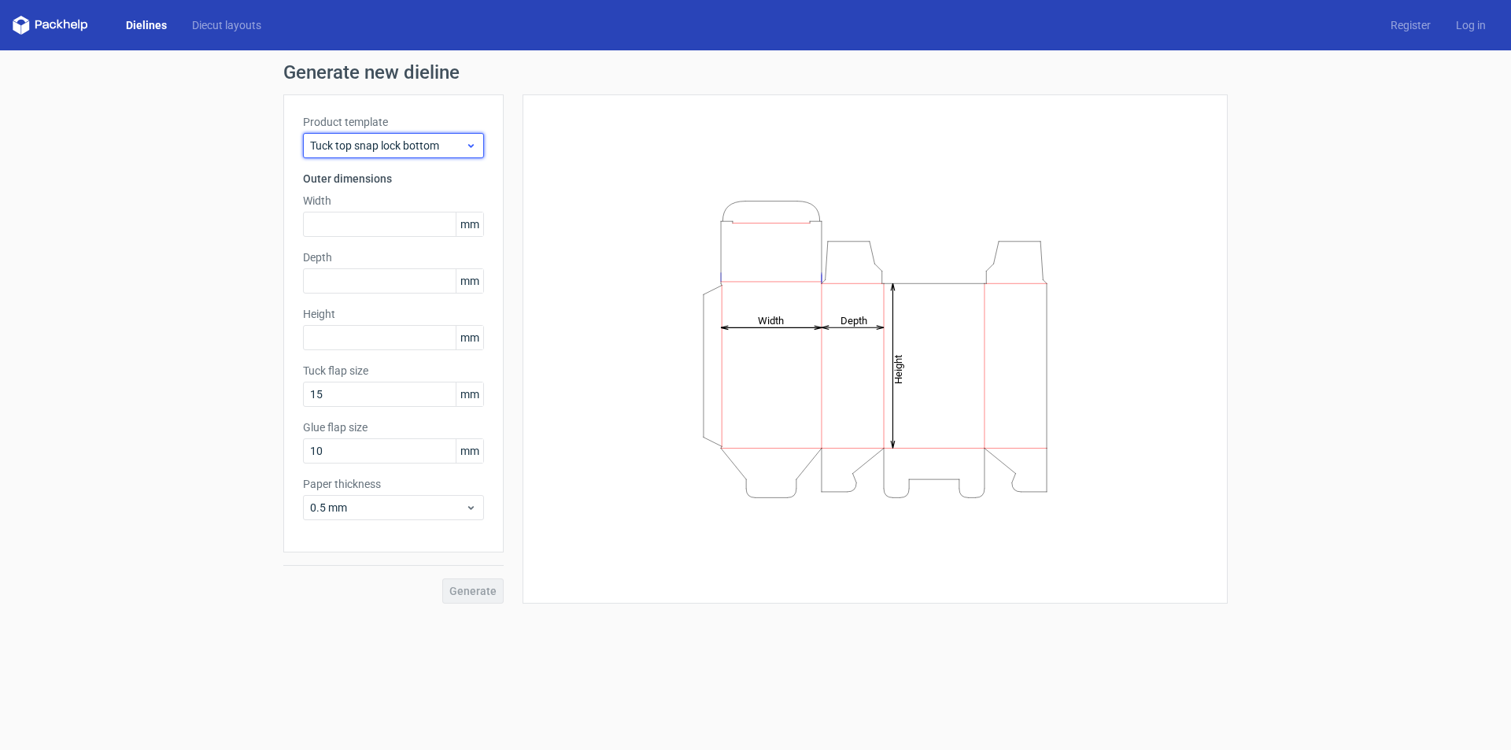
click at [399, 145] on span "Tuck top snap lock bottom" at bounding box center [387, 146] width 155 height 16
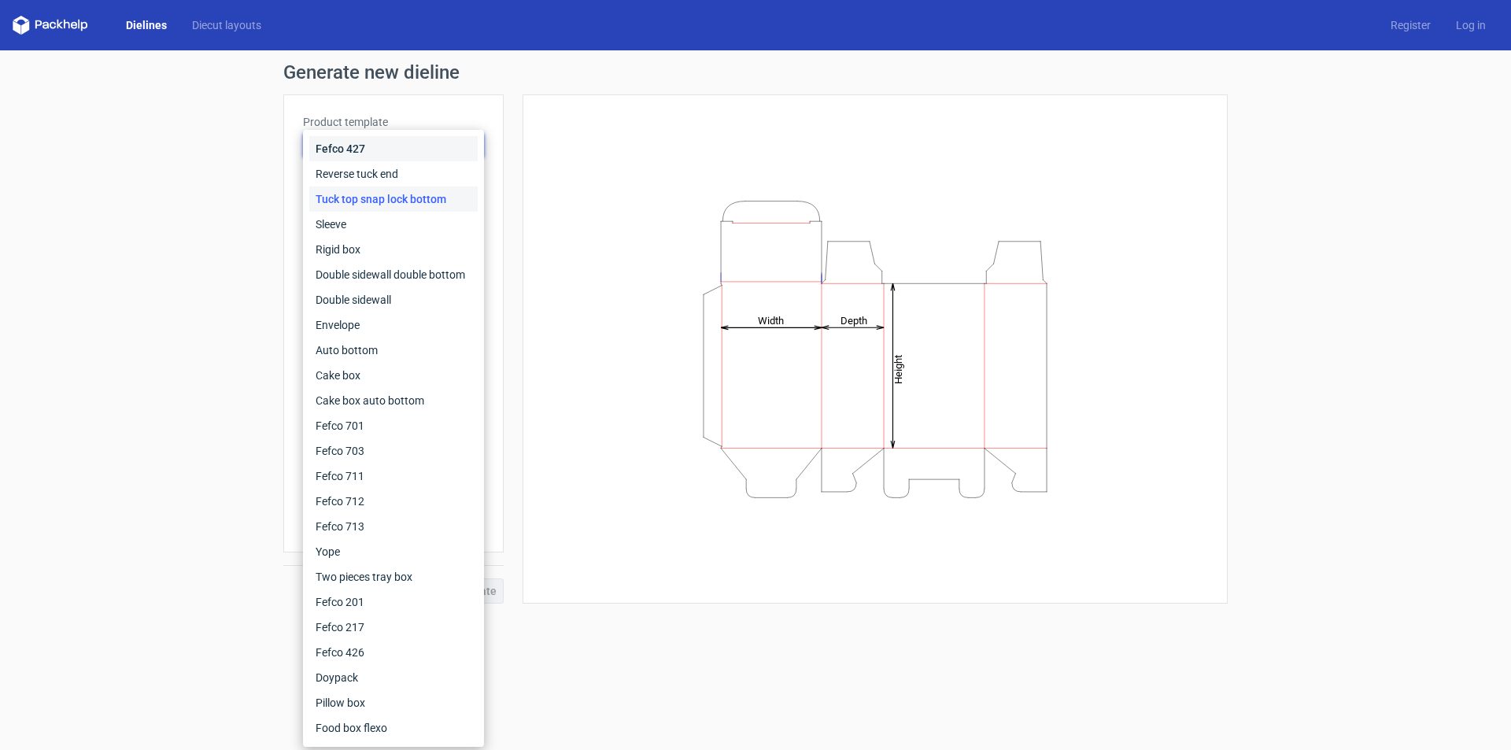
click at [350, 137] on div "Fefco 427" at bounding box center [393, 148] width 168 height 25
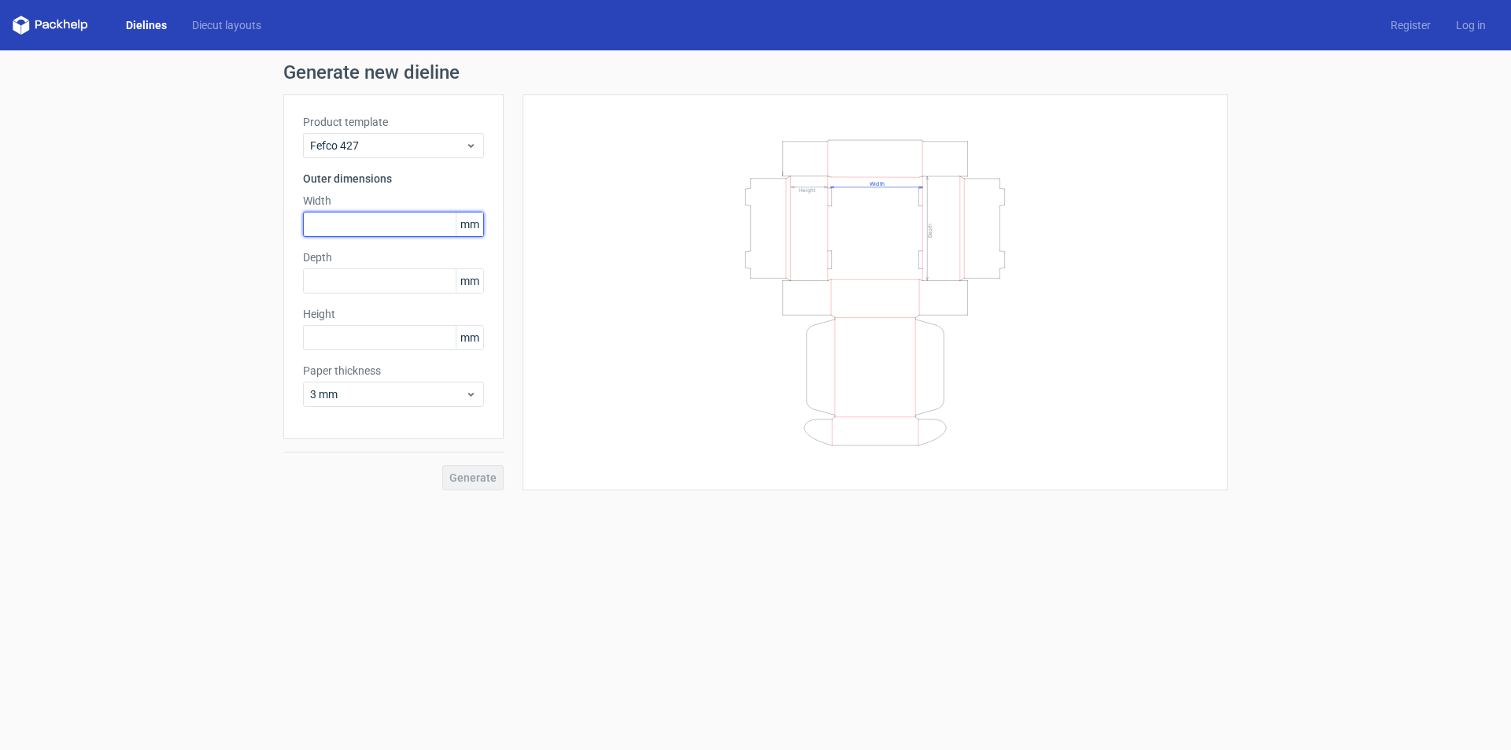
click at [416, 220] on input "text" at bounding box center [393, 224] width 181 height 25
type input "153"
click at [406, 290] on input "text" at bounding box center [393, 280] width 181 height 25
type input "130"
click at [382, 342] on input "text" at bounding box center [393, 337] width 181 height 25
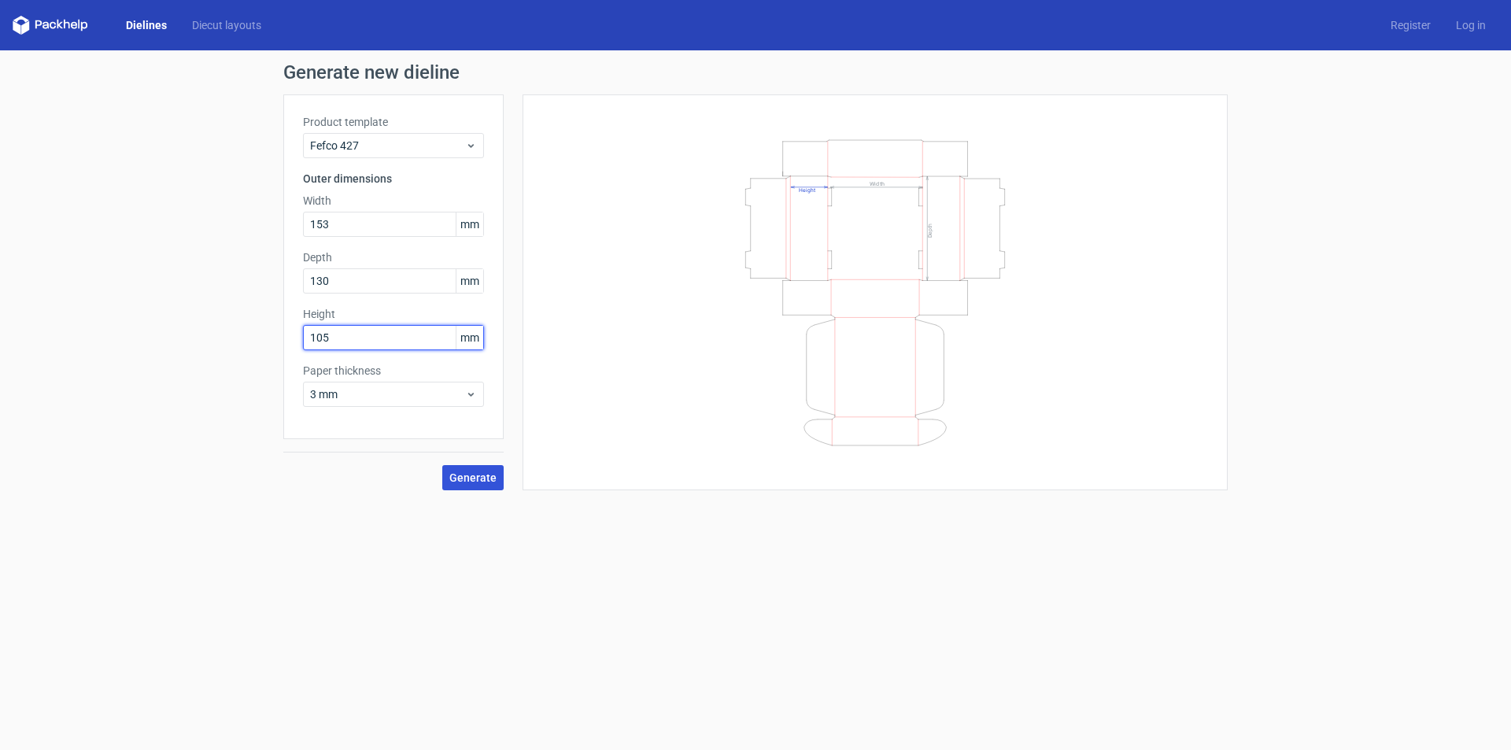
type input "105"
click at [474, 473] on span "Generate" at bounding box center [472, 477] width 47 height 11
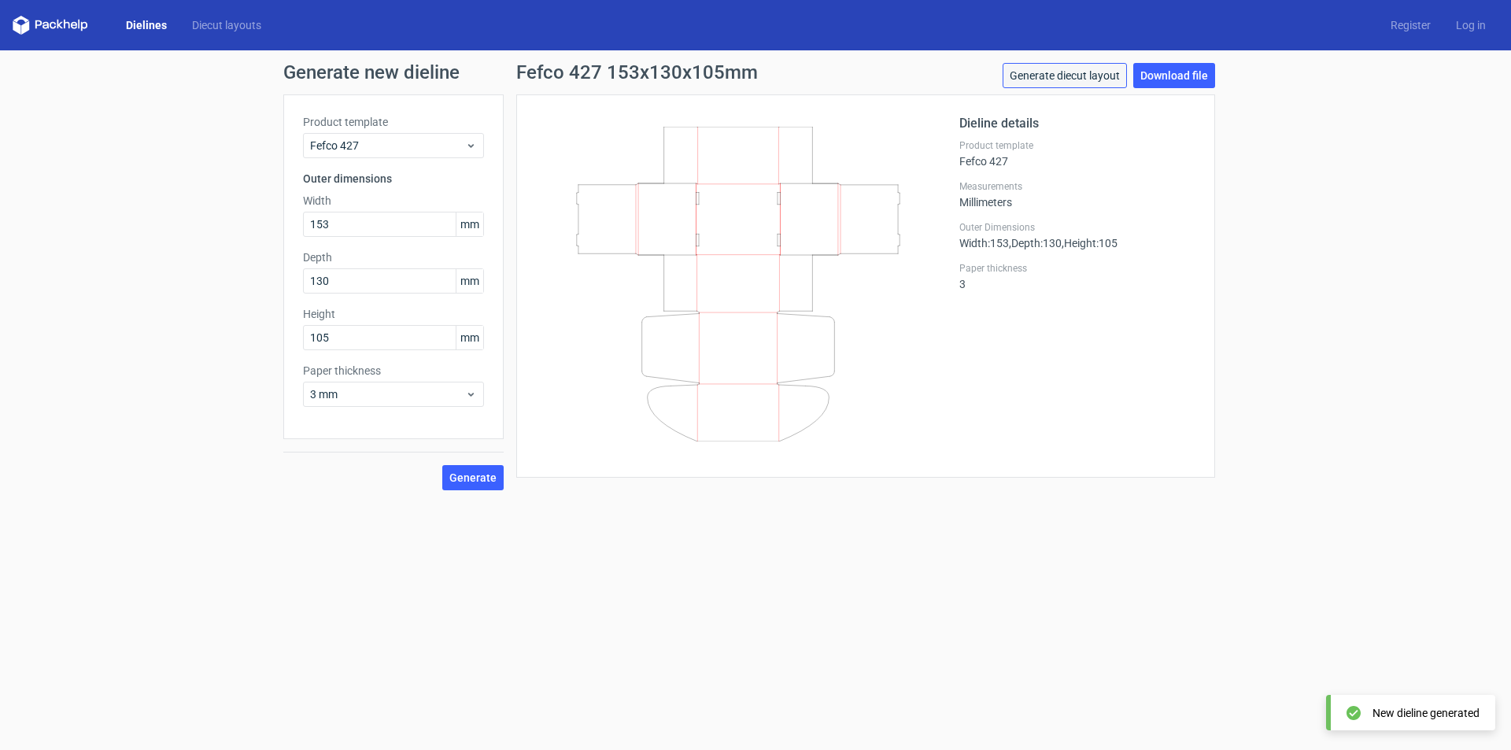
click at [1074, 73] on link "Generate diecut layout" at bounding box center [1065, 75] width 124 height 25
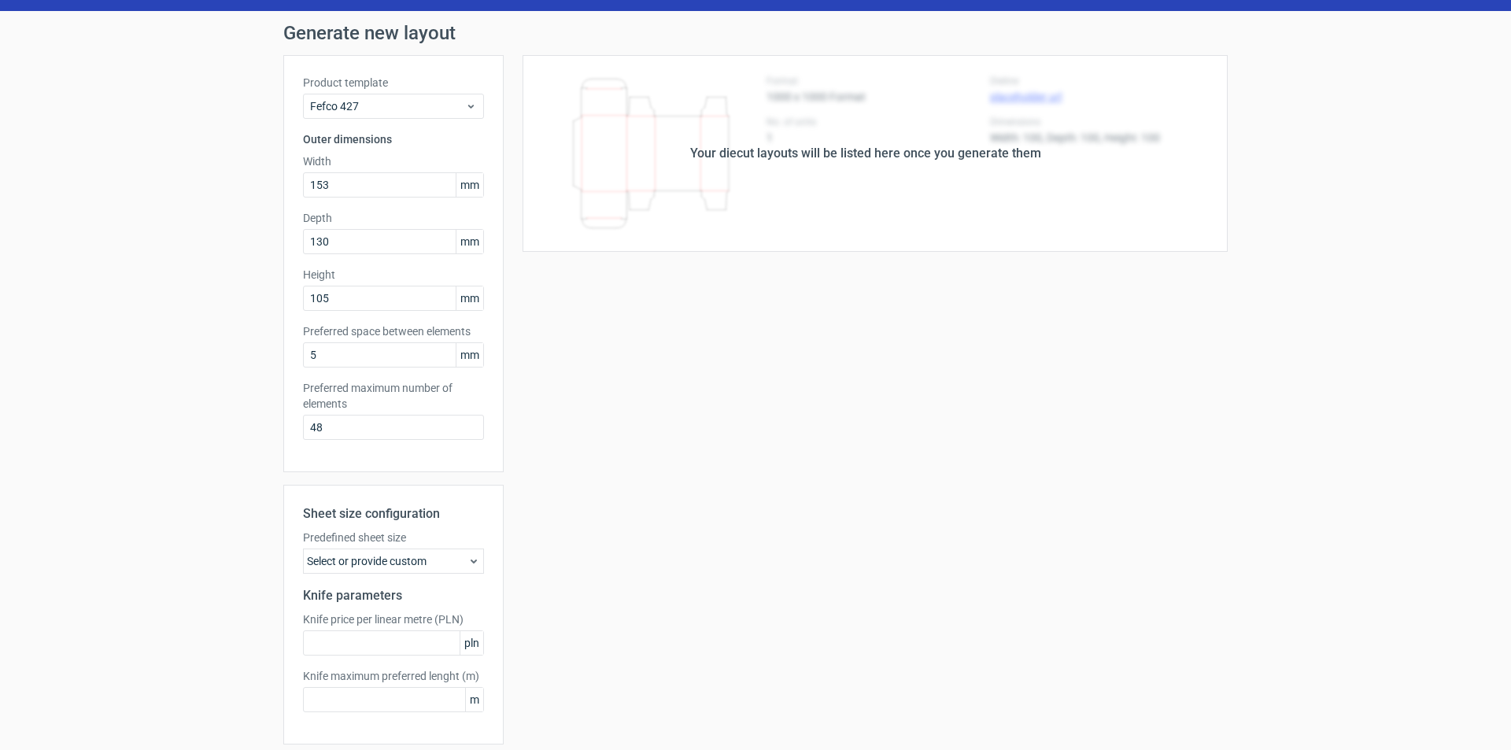
scroll to position [98, 0]
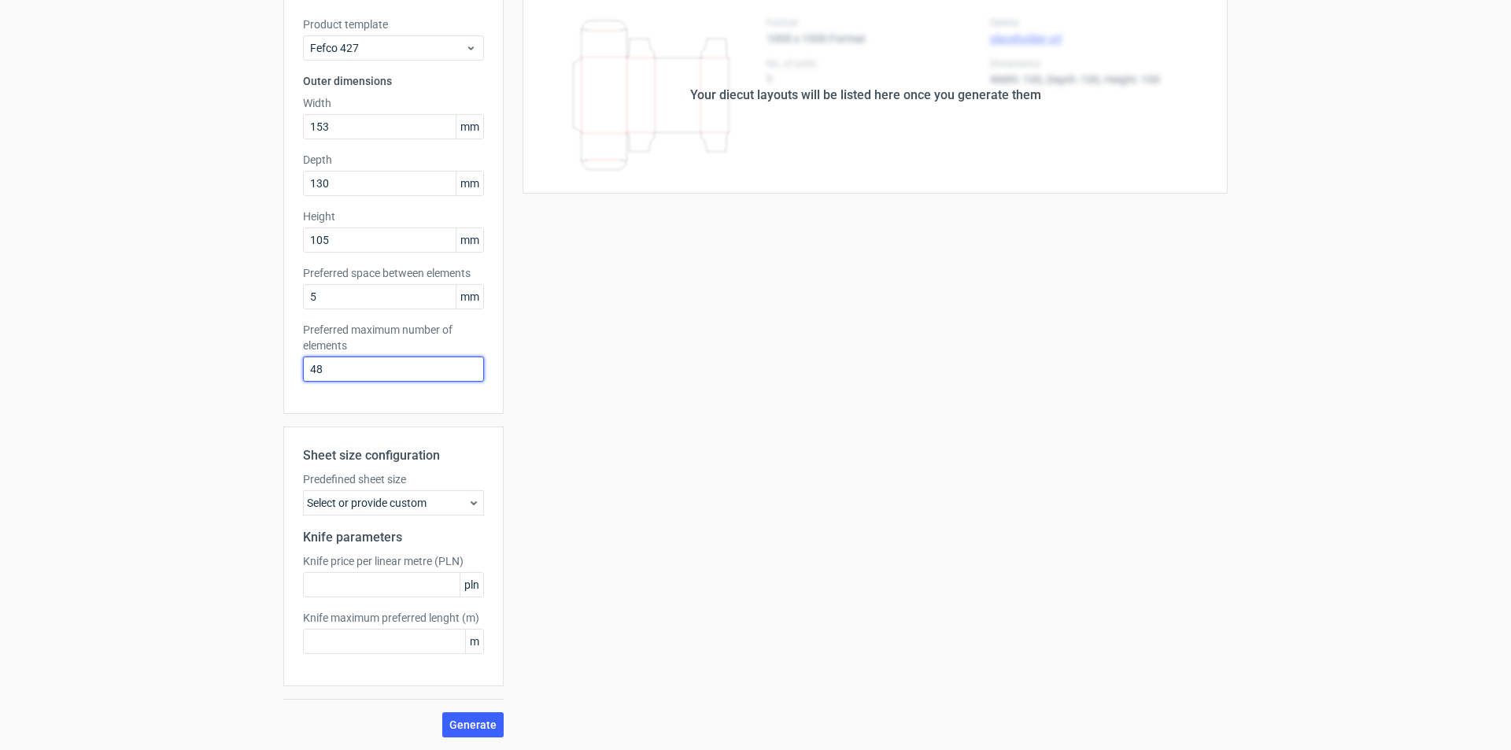
click at [235, 380] on div "Generate new layout Product template Fefco 427 Outer dimensions Width 153 mm De…" at bounding box center [755, 351] width 1511 height 797
type input "4"
click at [487, 733] on button "Generate" at bounding box center [472, 724] width 61 height 25
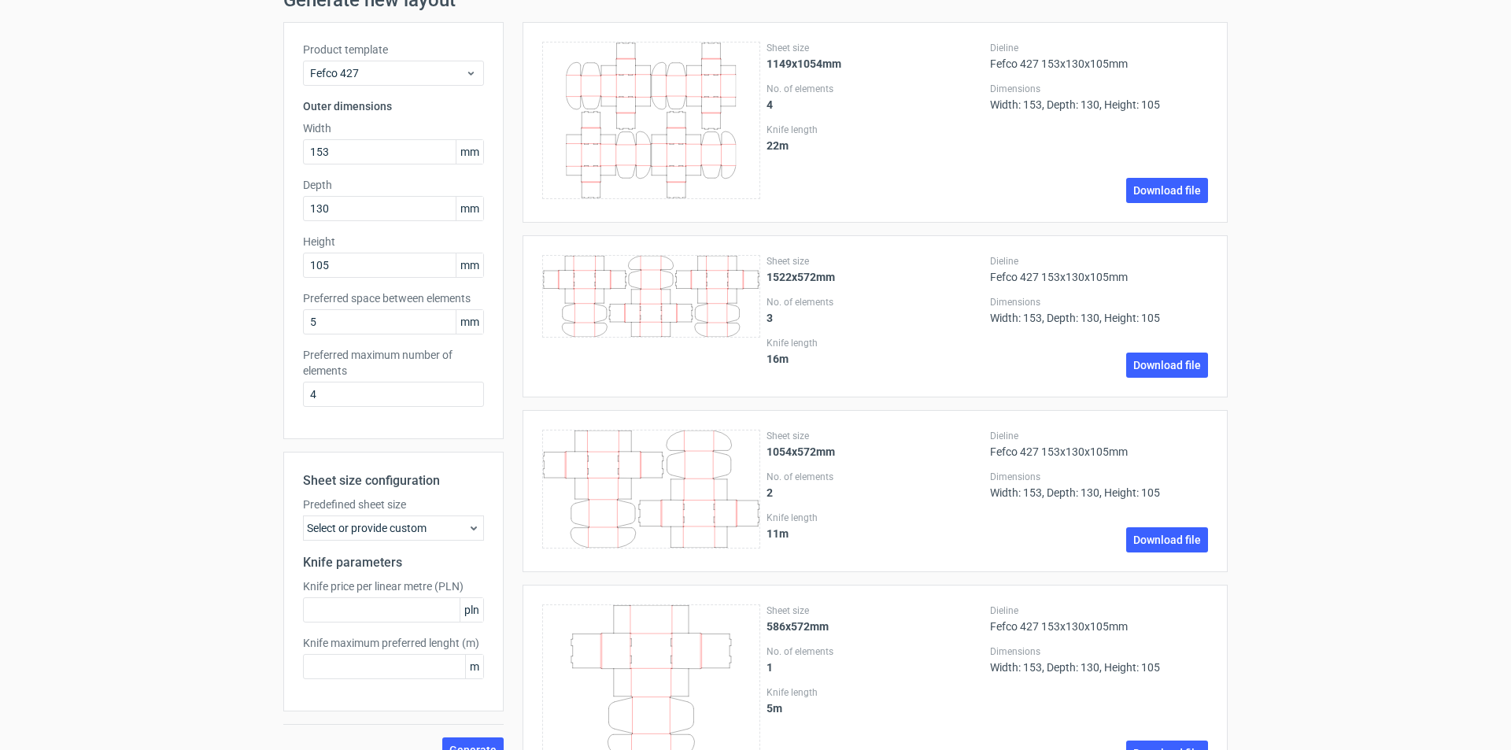
scroll to position [0, 0]
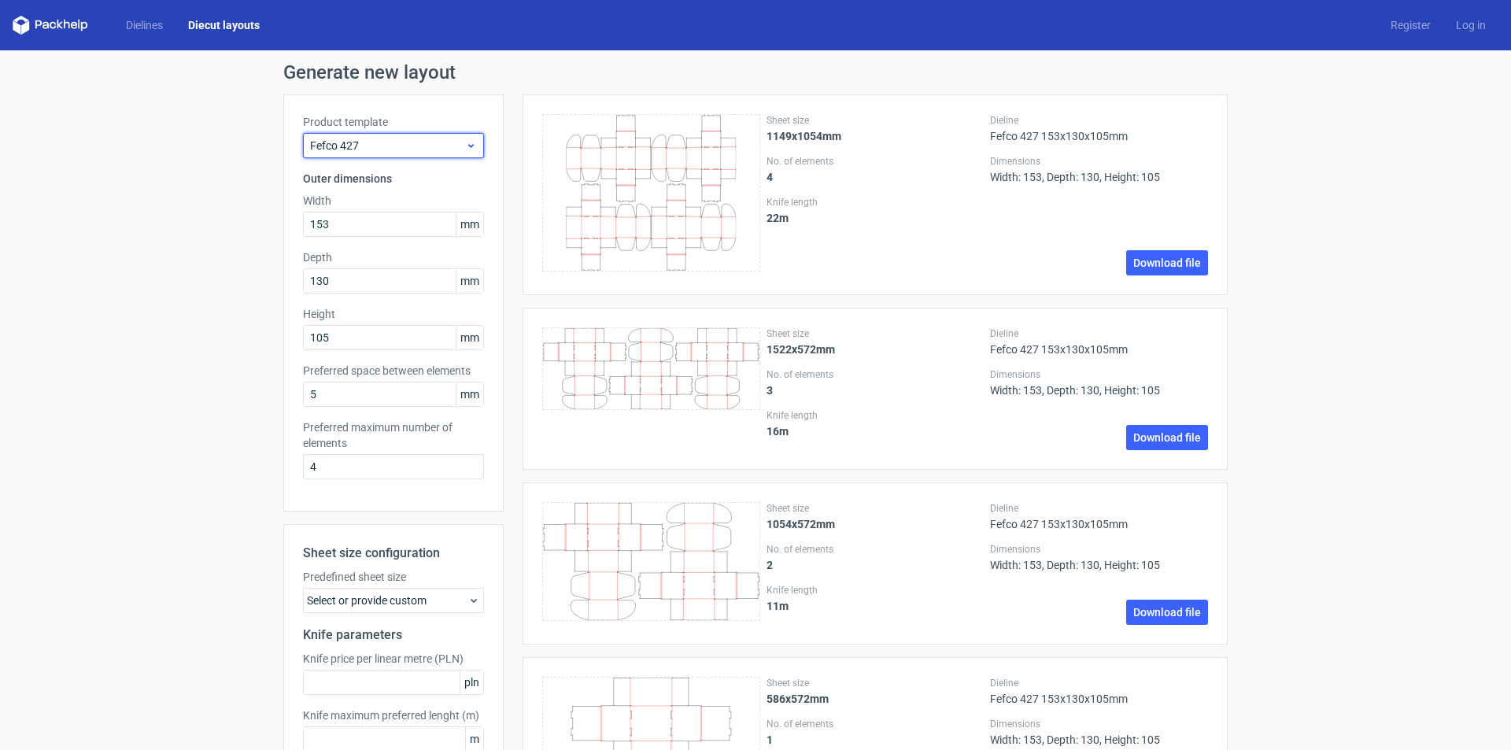
click at [465, 142] on icon at bounding box center [471, 145] width 12 height 13
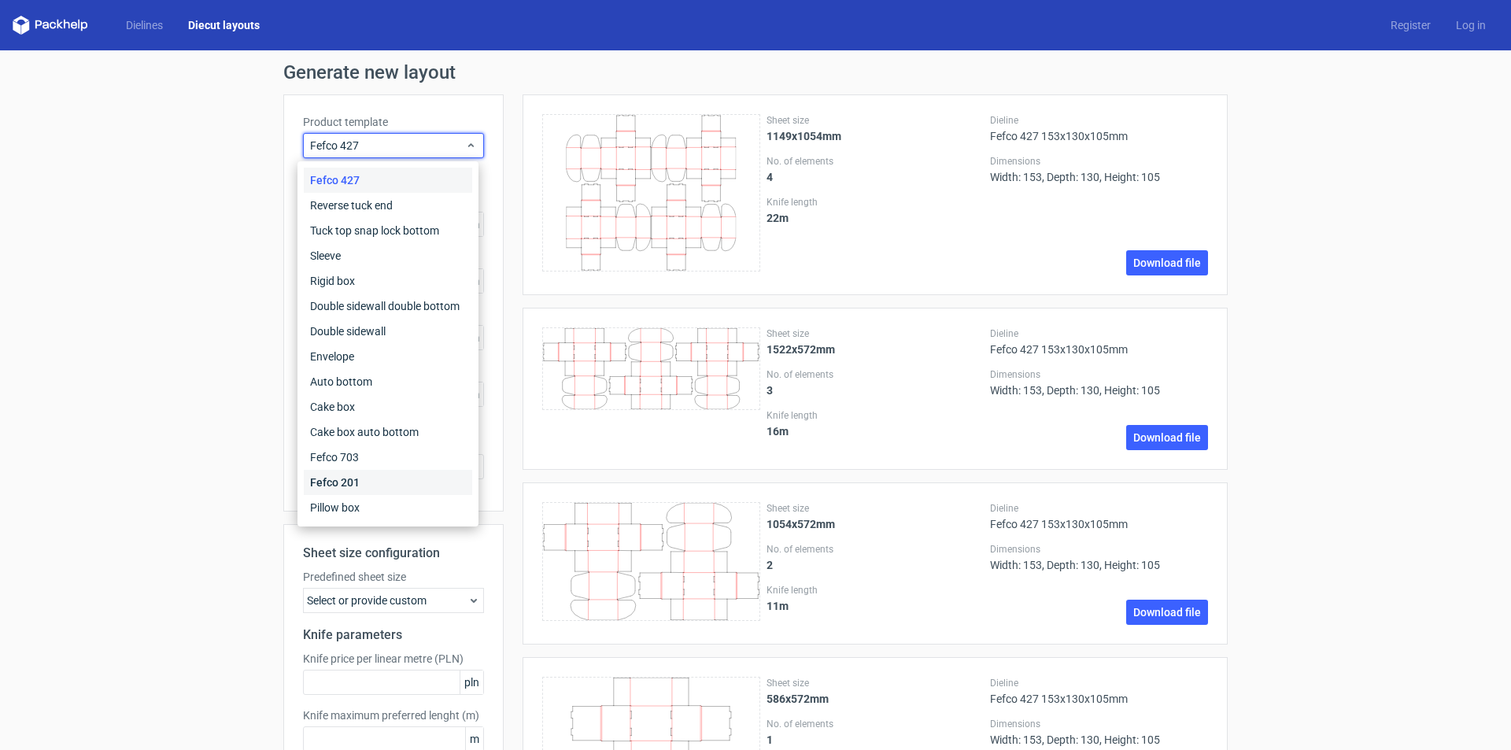
click at [389, 475] on div "Fefco 201" at bounding box center [388, 482] width 168 height 25
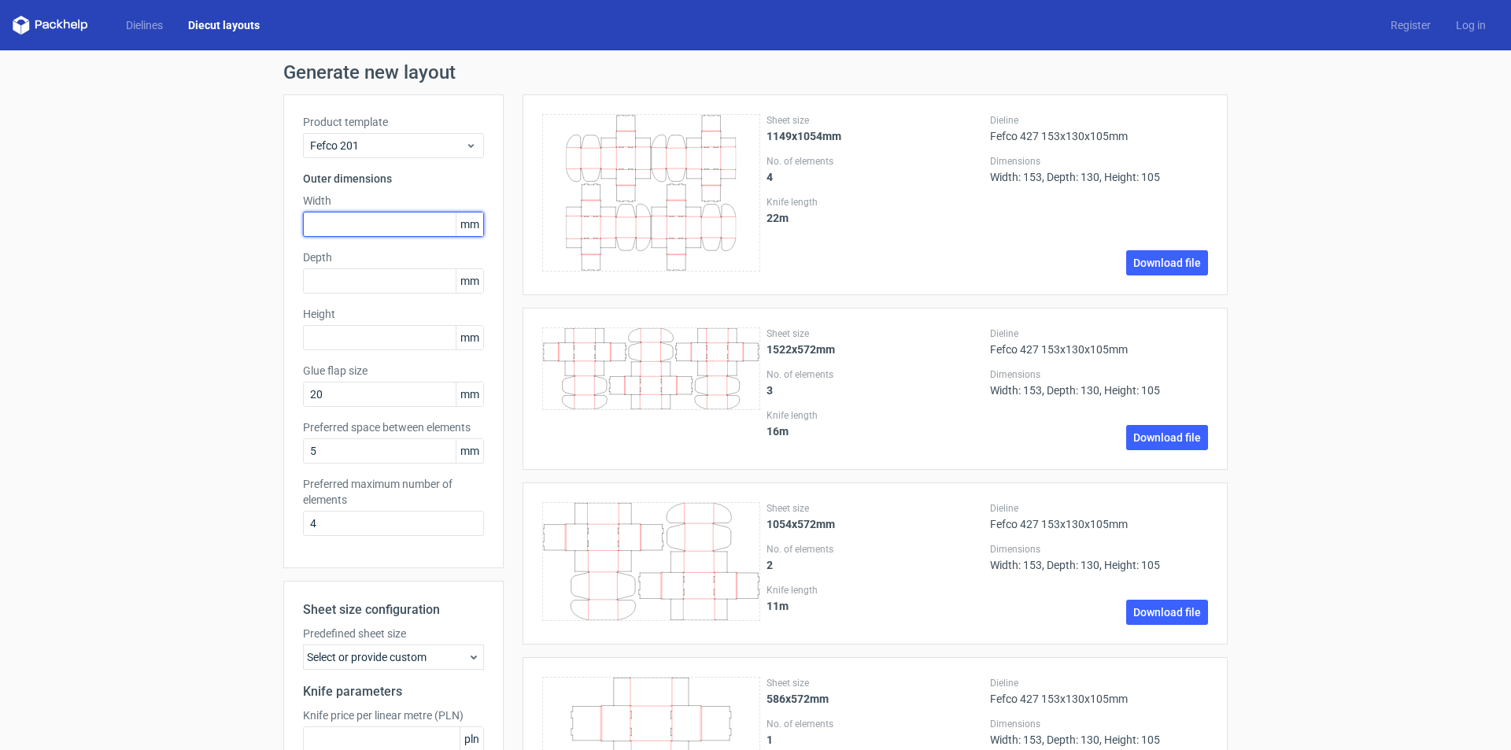
click at [382, 223] on input "text" at bounding box center [393, 224] width 181 height 25
type input "255"
type input "153"
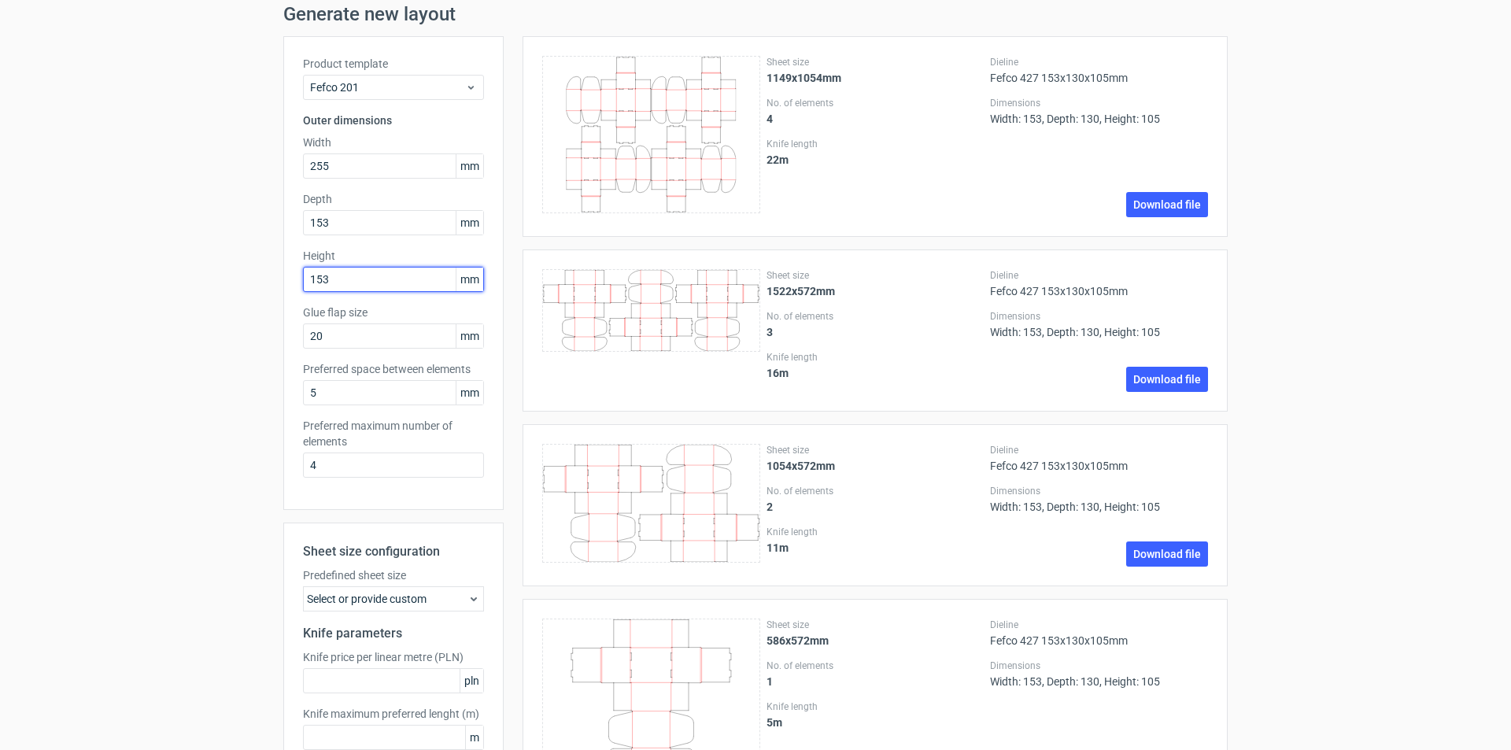
scroll to position [154, 0]
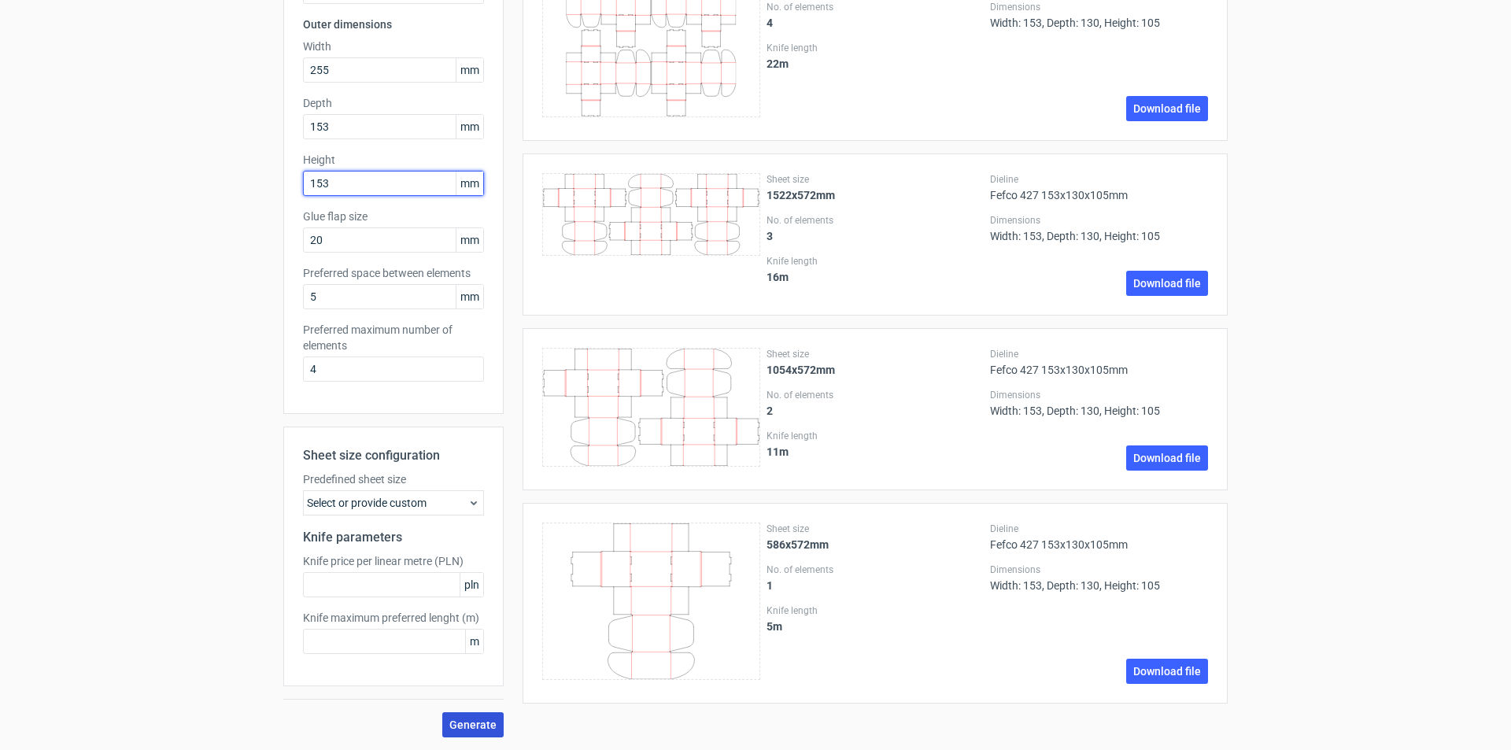
type input "153"
click at [473, 717] on button "Generate" at bounding box center [472, 724] width 61 height 25
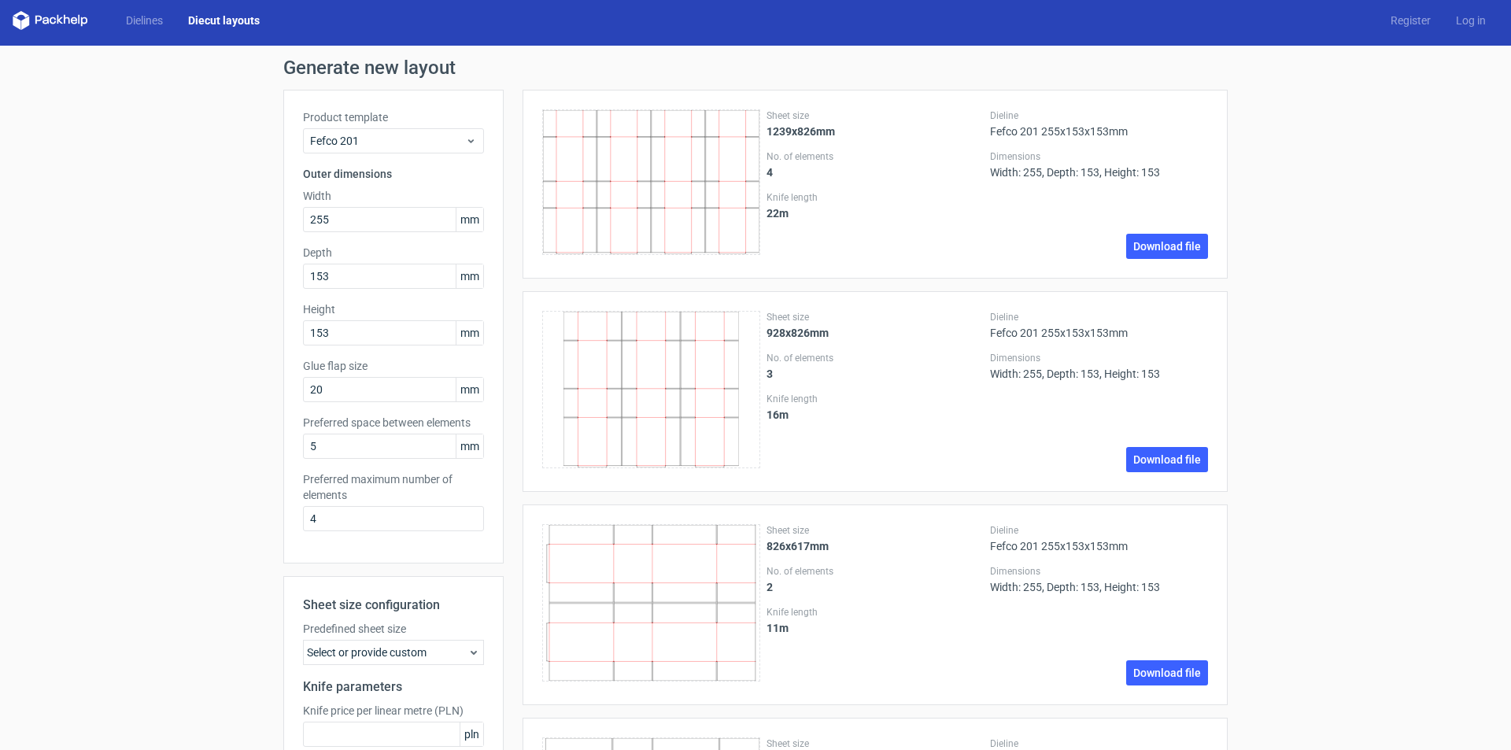
scroll to position [0, 0]
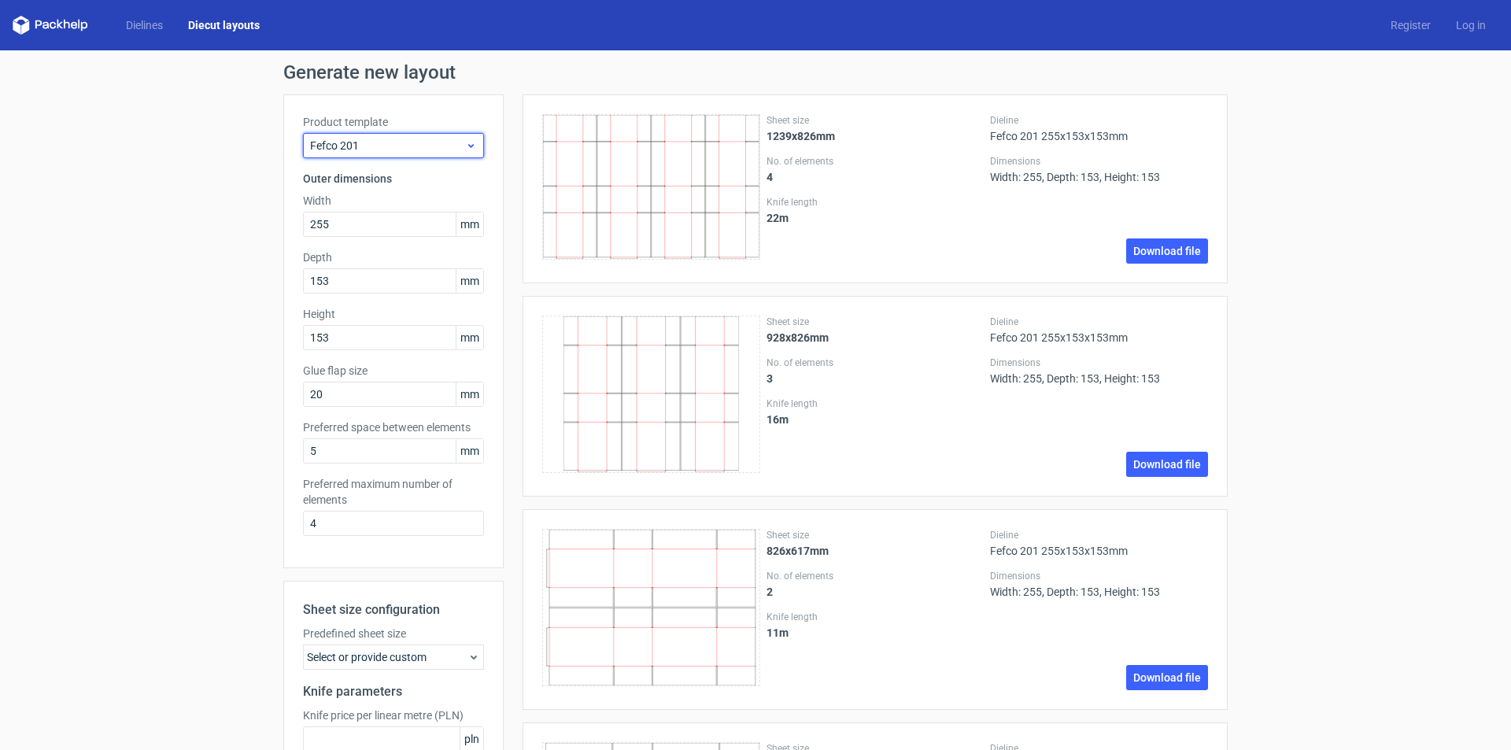
click at [412, 145] on span "Fefco 201" at bounding box center [387, 146] width 155 height 16
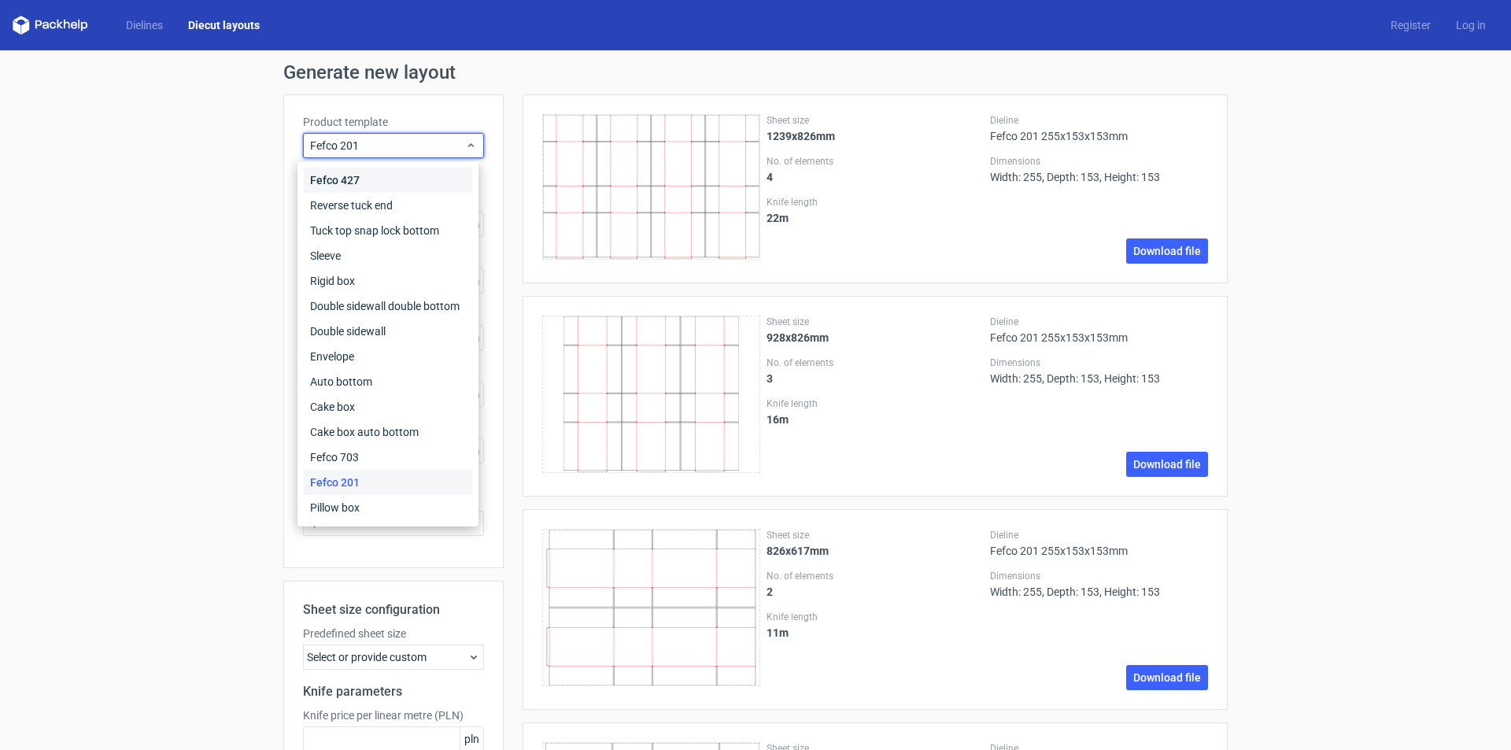
click at [403, 177] on div "Fefco 427" at bounding box center [388, 180] width 168 height 25
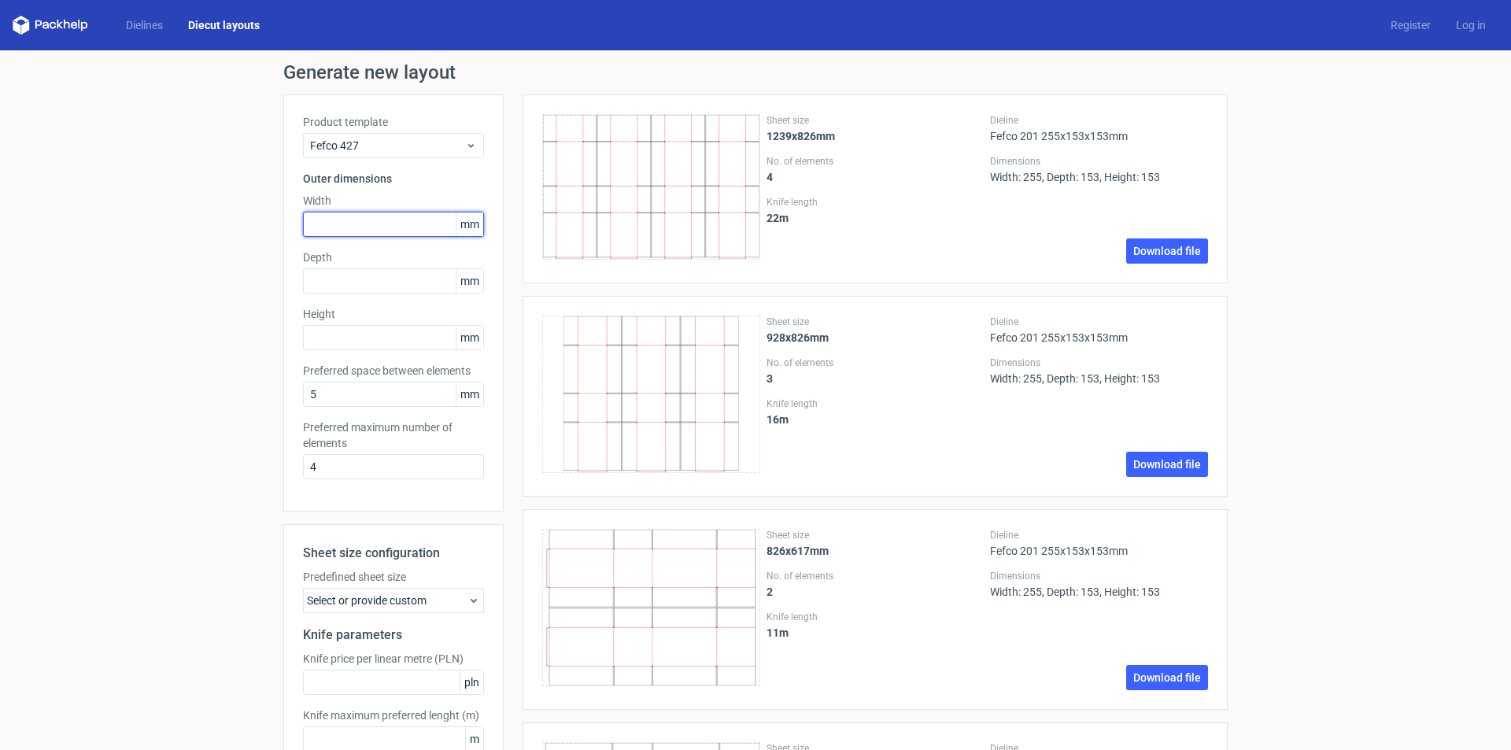
click at [408, 231] on input "text" at bounding box center [393, 224] width 181 height 25
type input "255"
type input "155"
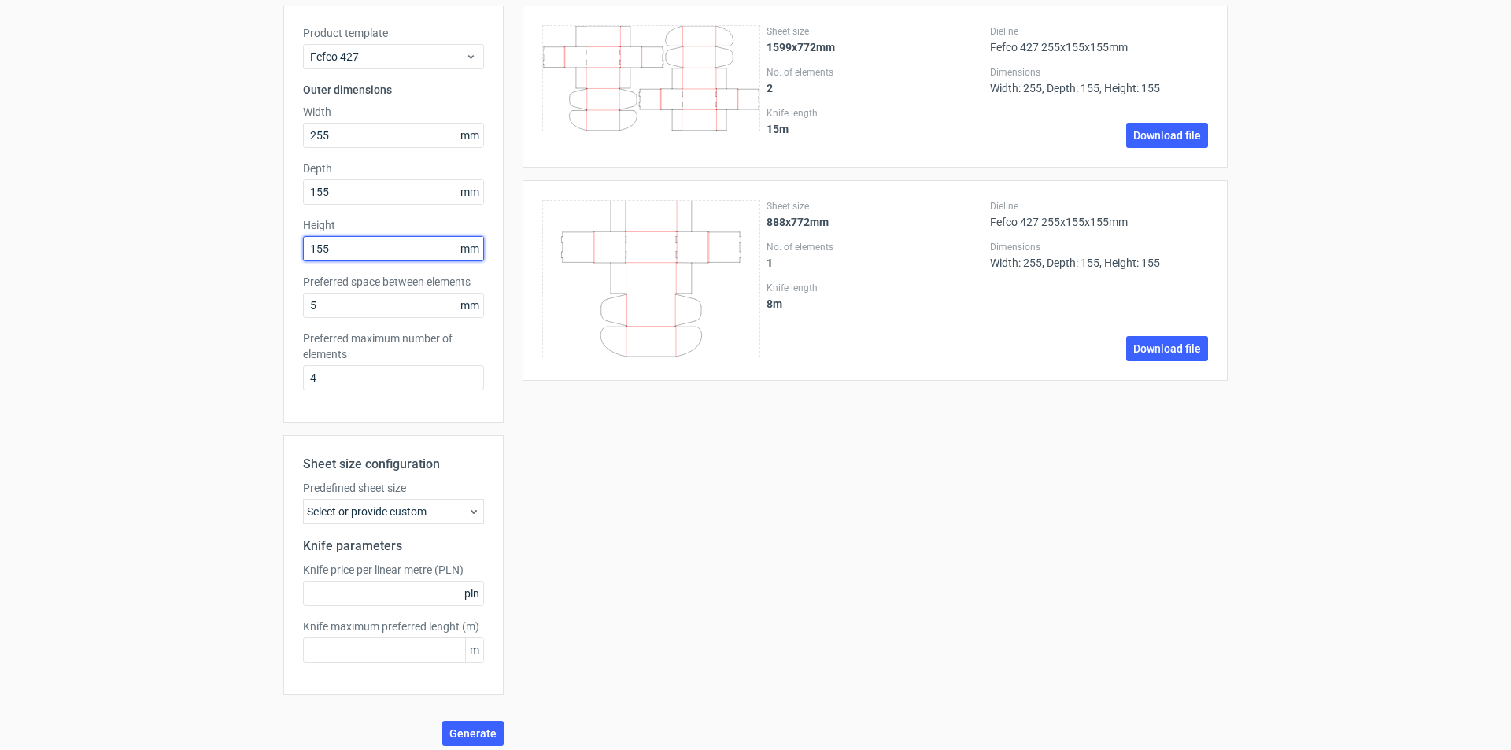
scroll to position [98, 0]
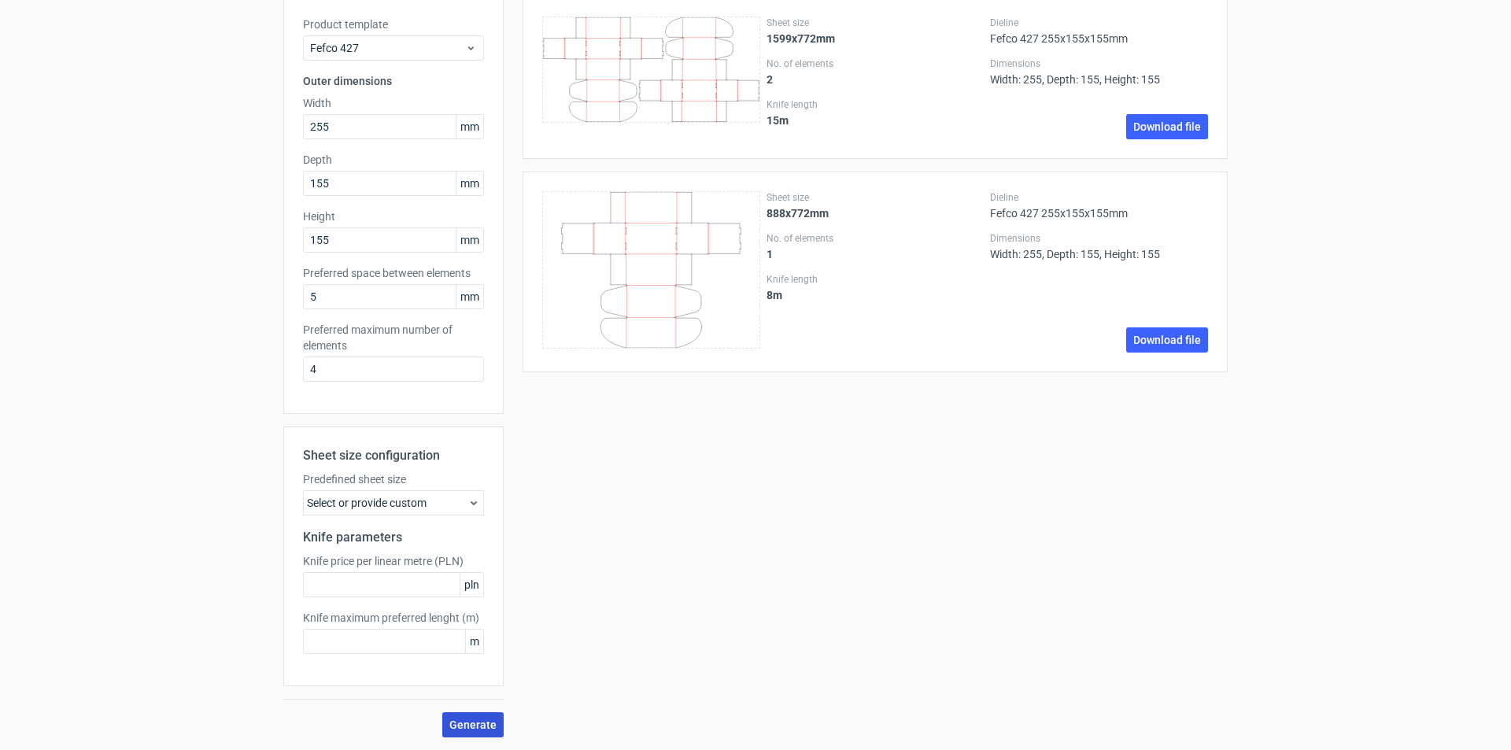
click at [457, 719] on span "Generate" at bounding box center [472, 724] width 47 height 11
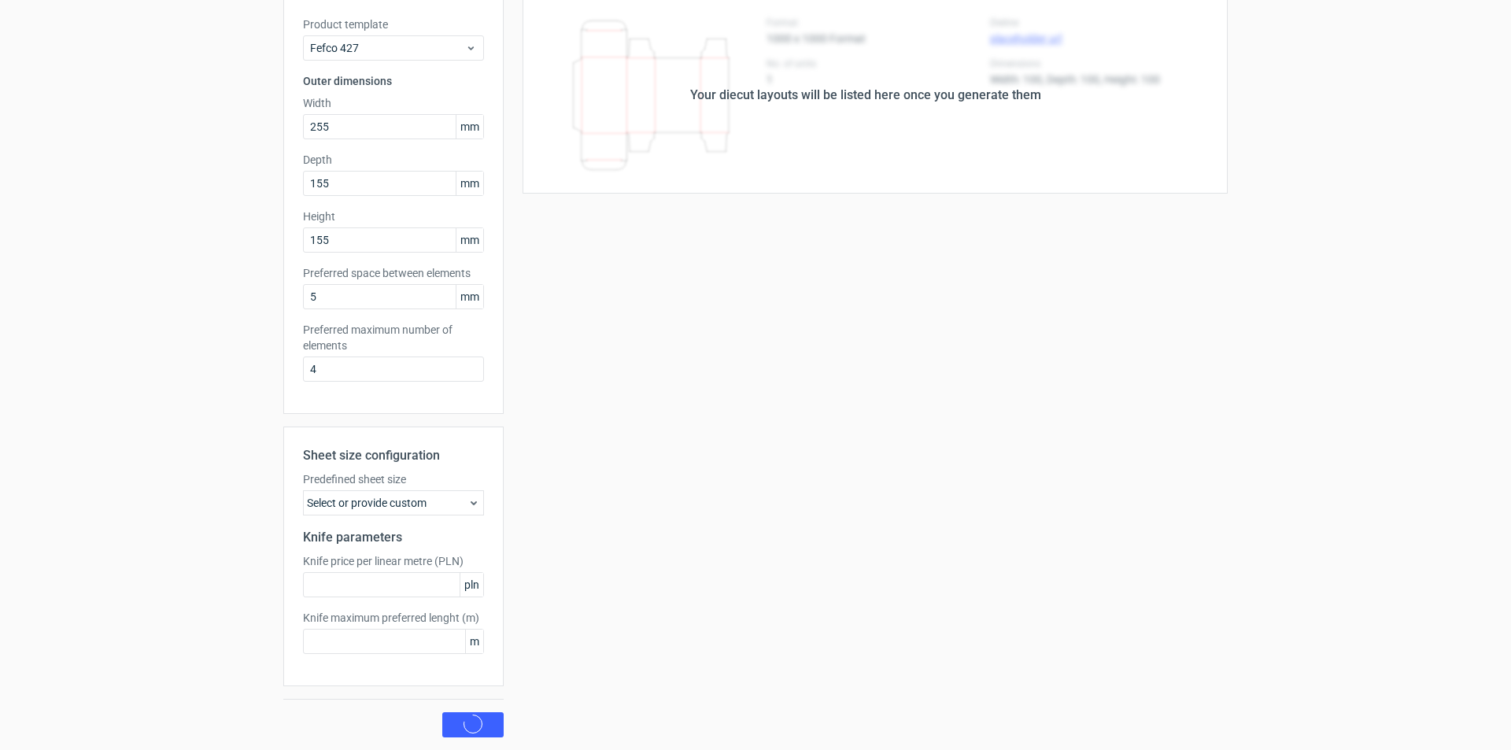
scroll to position [0, 0]
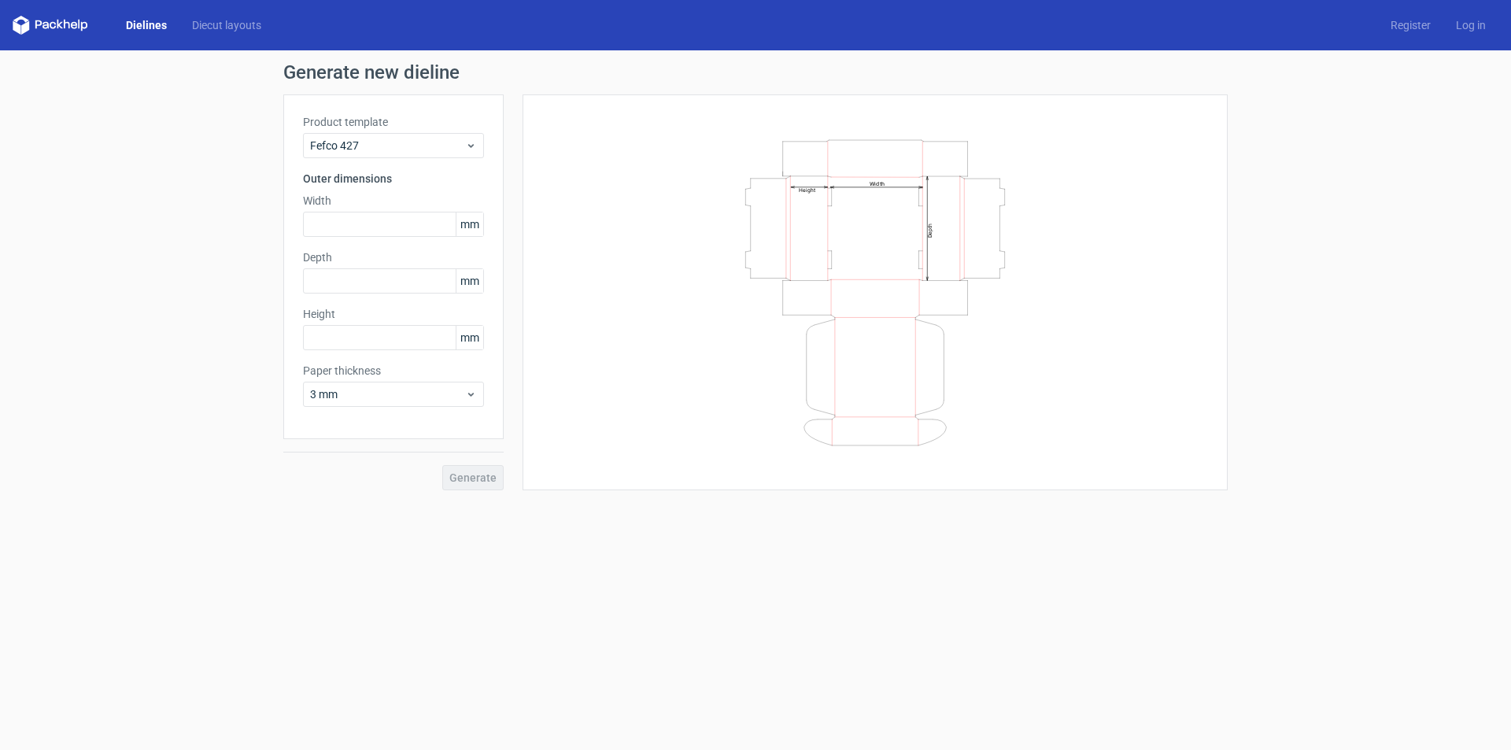
click at [150, 31] on link "Dielines" at bounding box center [146, 25] width 66 height 16
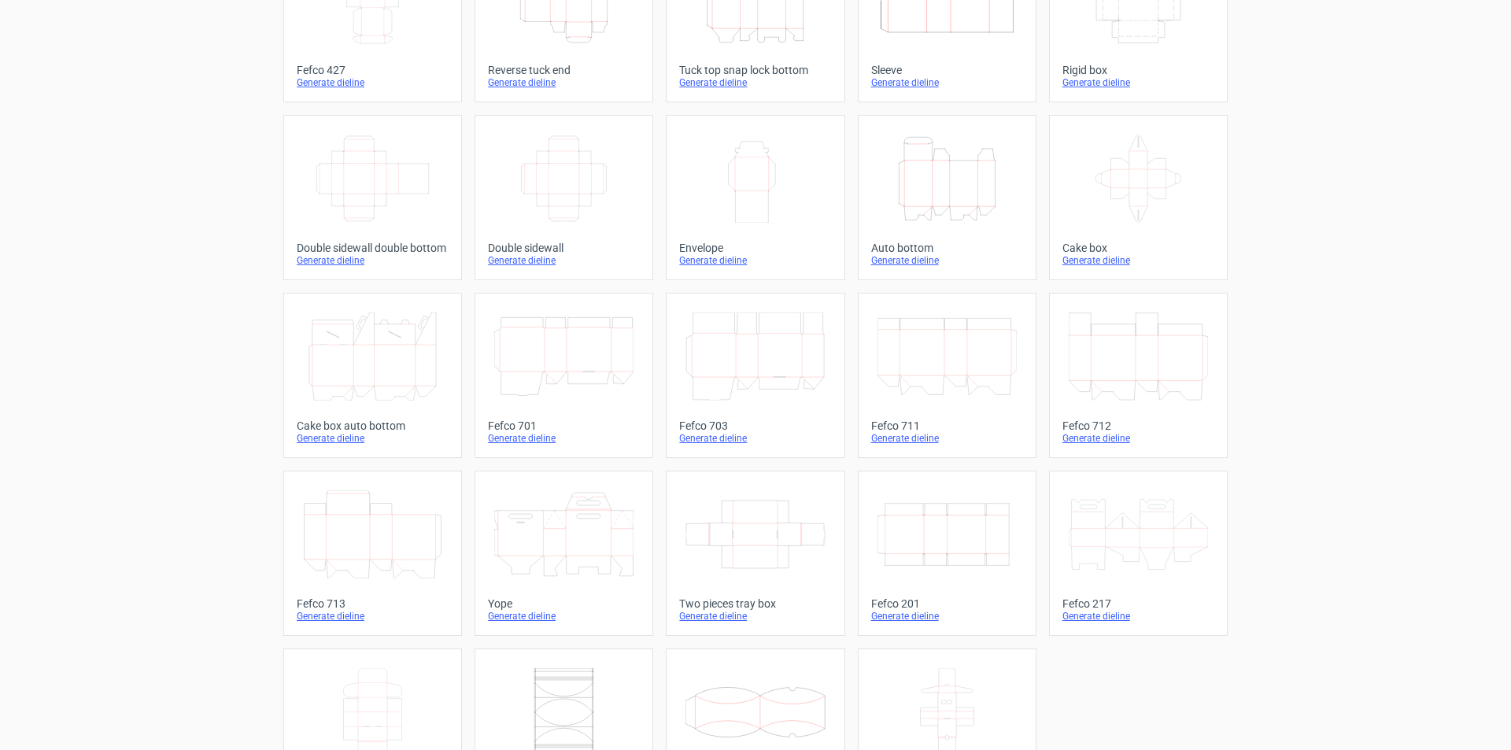
scroll to position [234, 0]
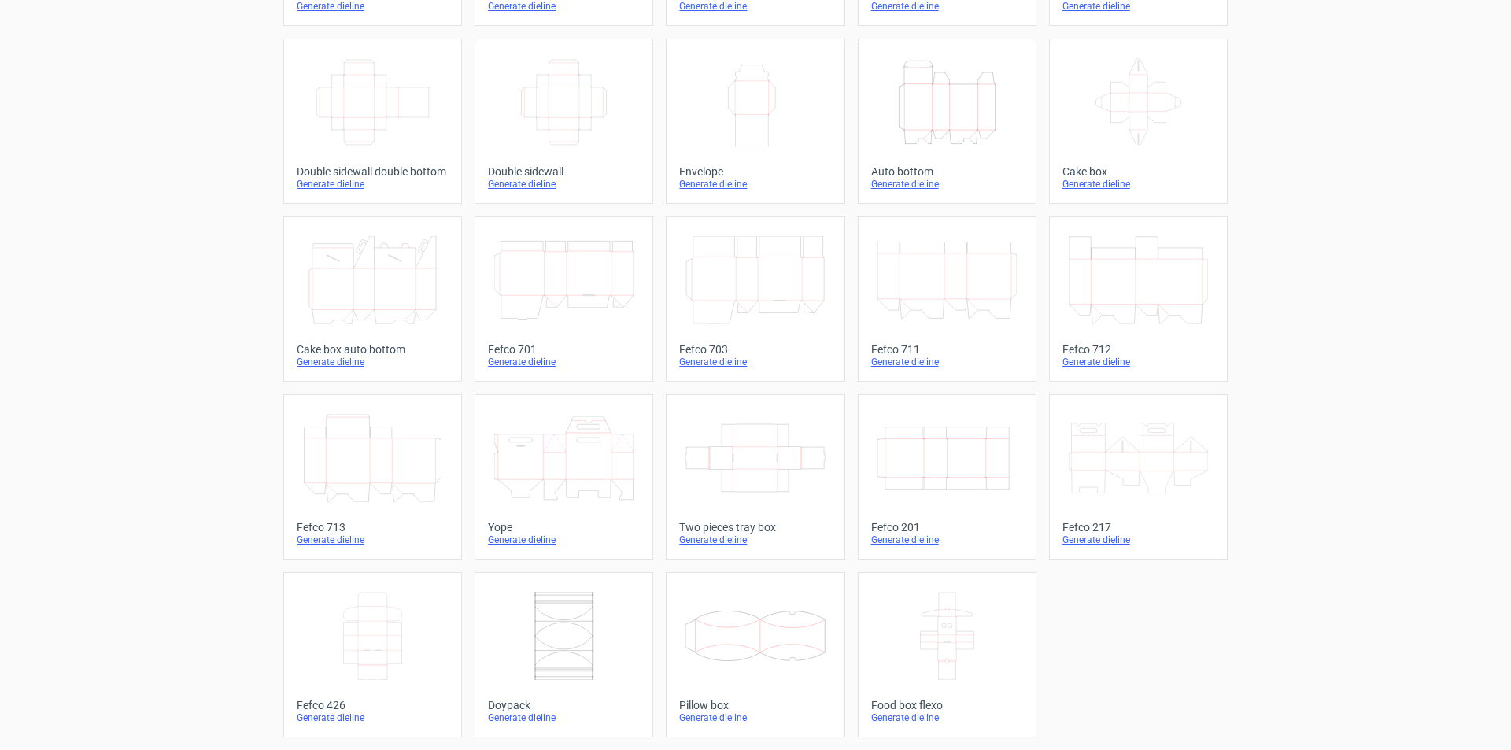
click at [966, 474] on icon "Width Depth Height" at bounding box center [947, 458] width 139 height 88
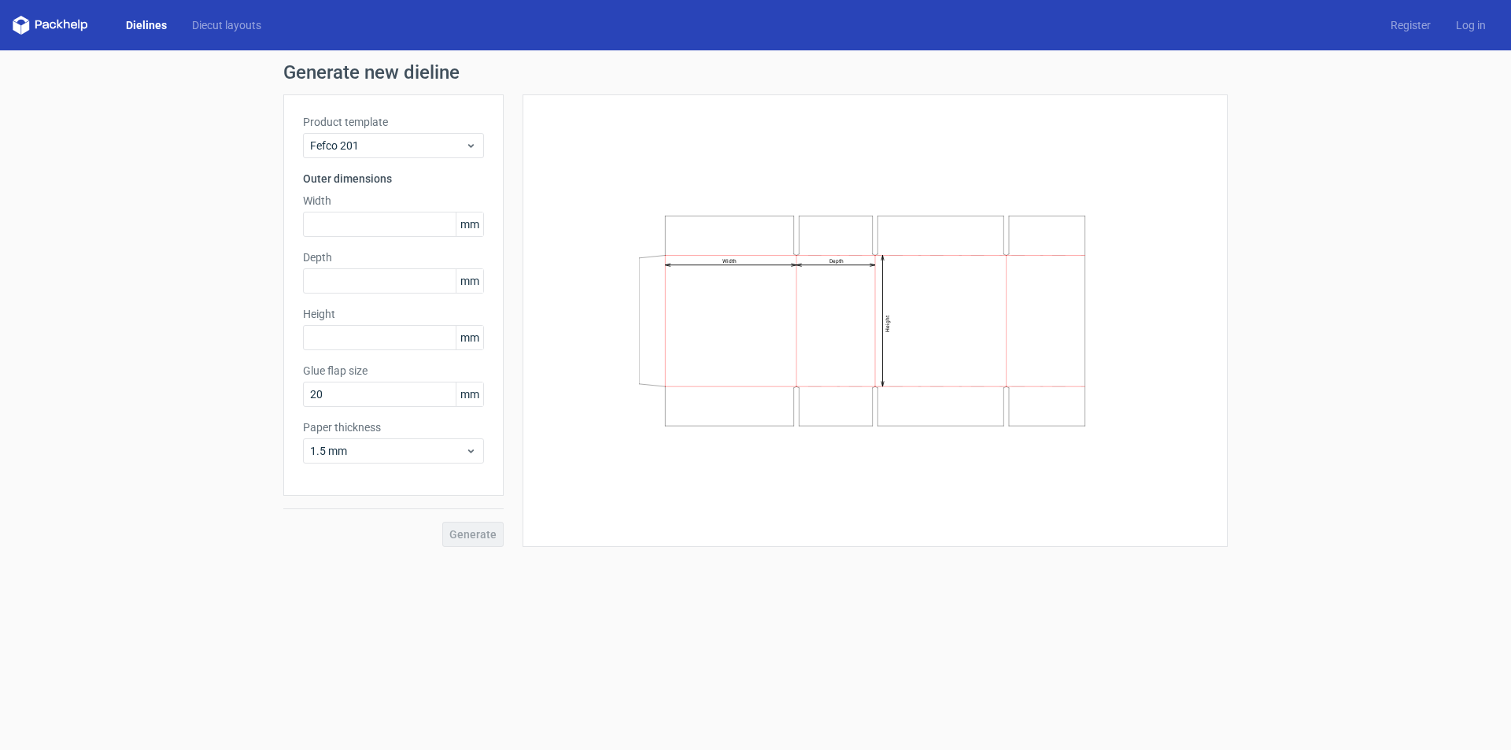
click at [162, 24] on link "Dielines" at bounding box center [146, 25] width 66 height 16
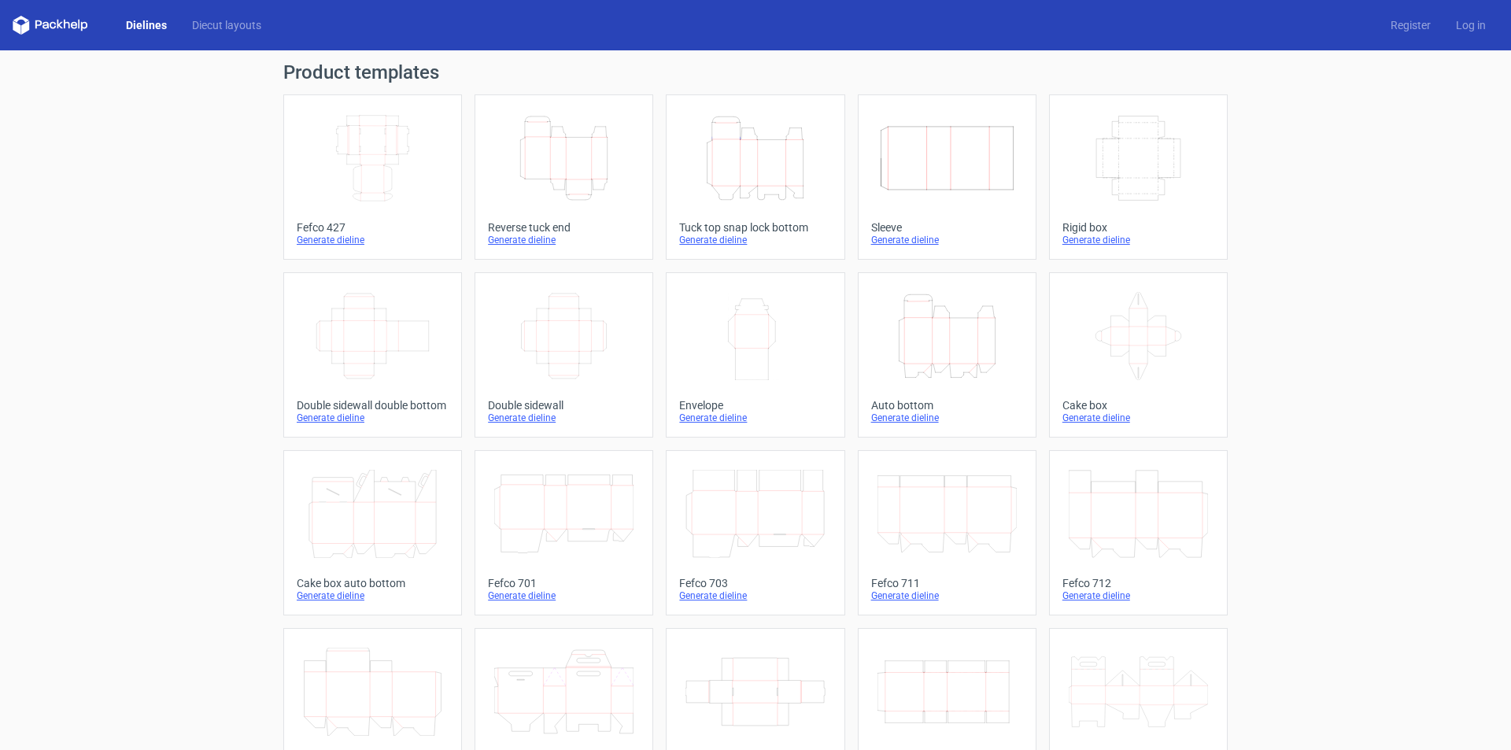
click at [428, 187] on icon "Width Depth Height" at bounding box center [372, 158] width 139 height 88
